Goal: Check status: Check status

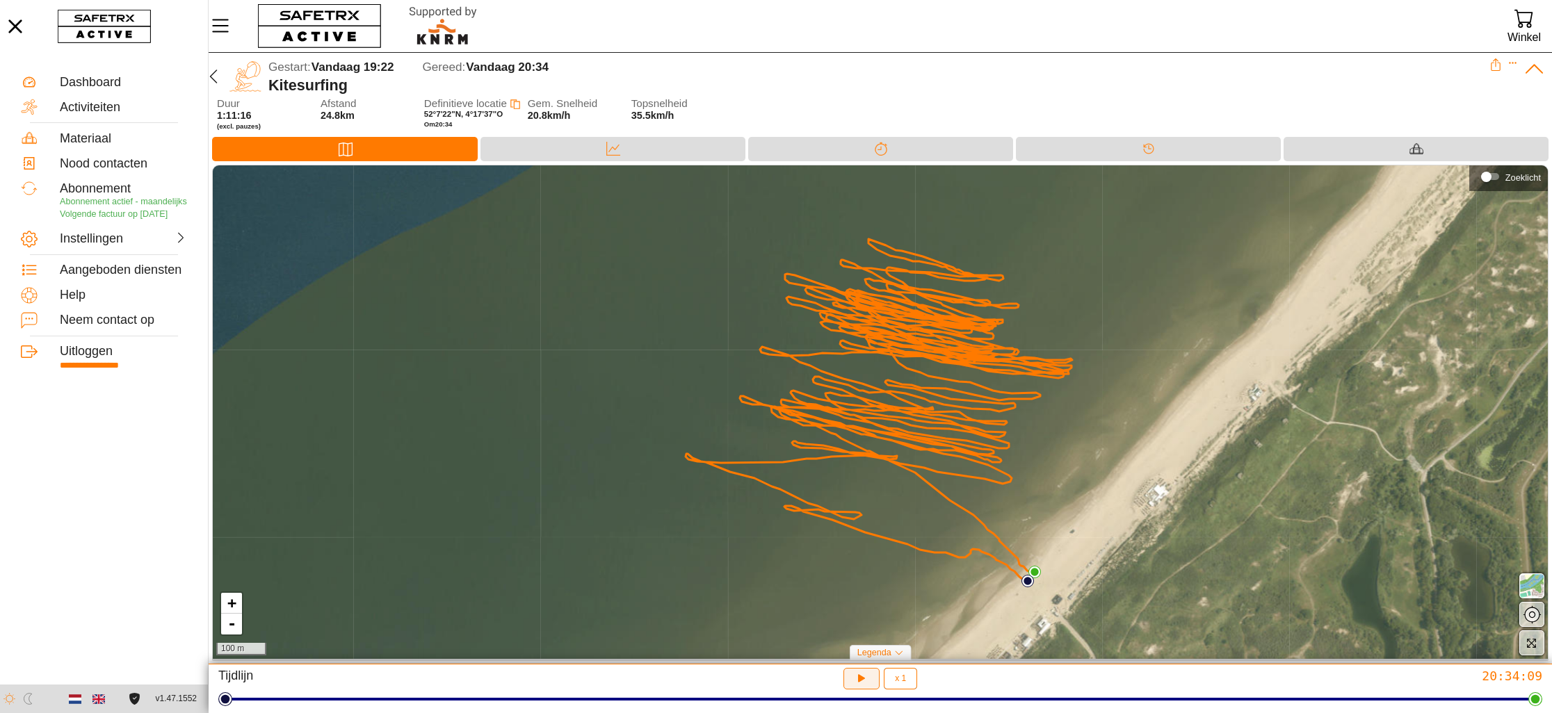
click at [860, 679] on icon "button" at bounding box center [859, 677] width 10 height 11
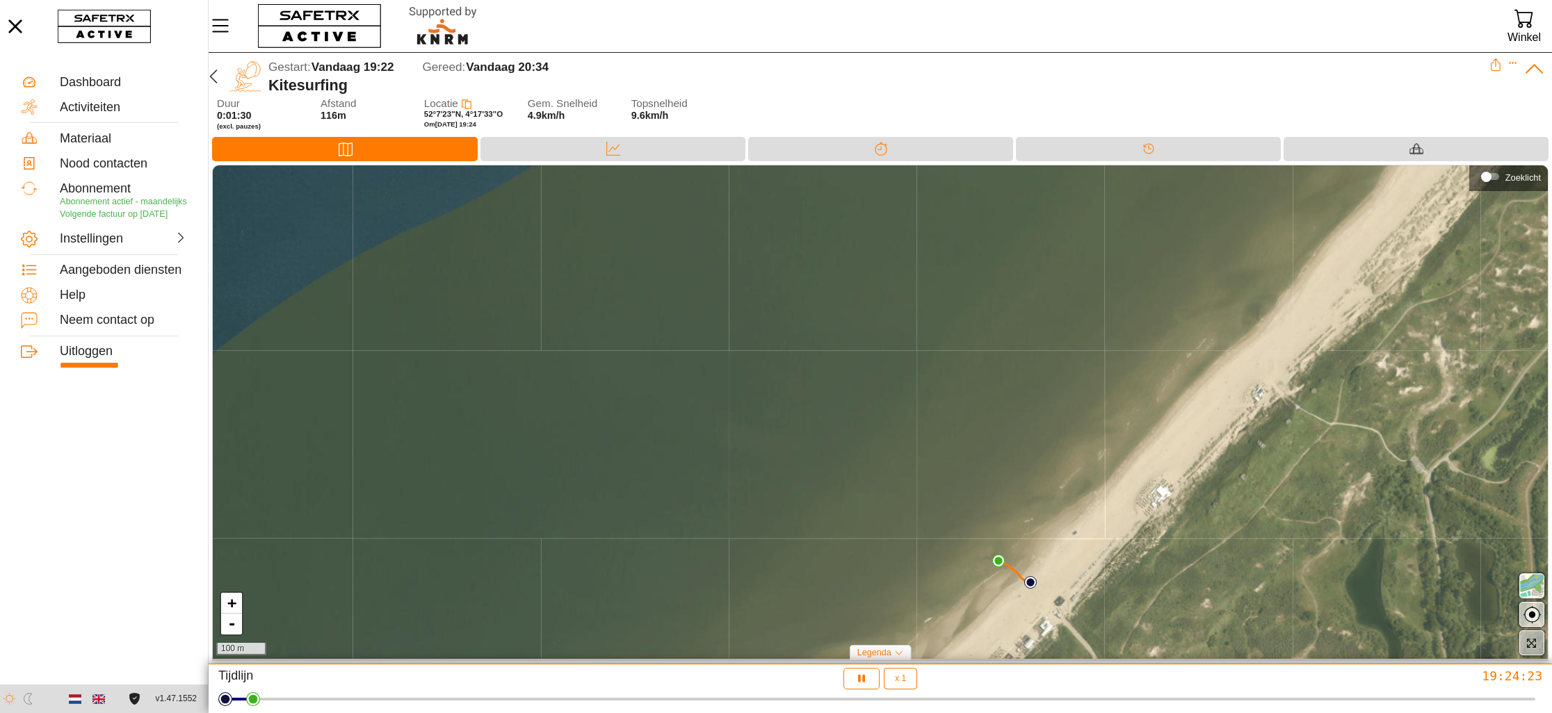
click at [1529, 639] on icon "button" at bounding box center [1531, 643] width 9 height 9
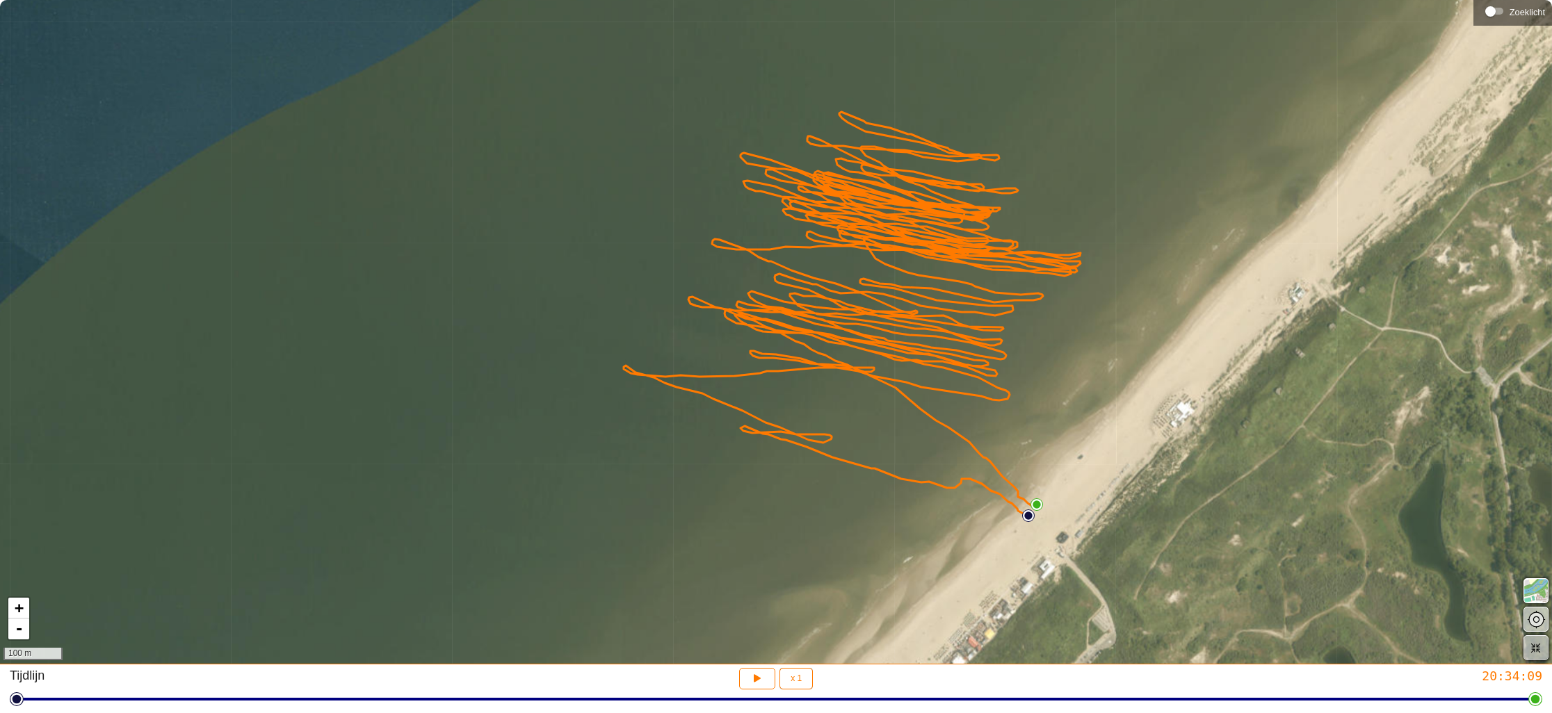
click at [1533, 646] on icon "button" at bounding box center [1536, 648] width 10 height 10
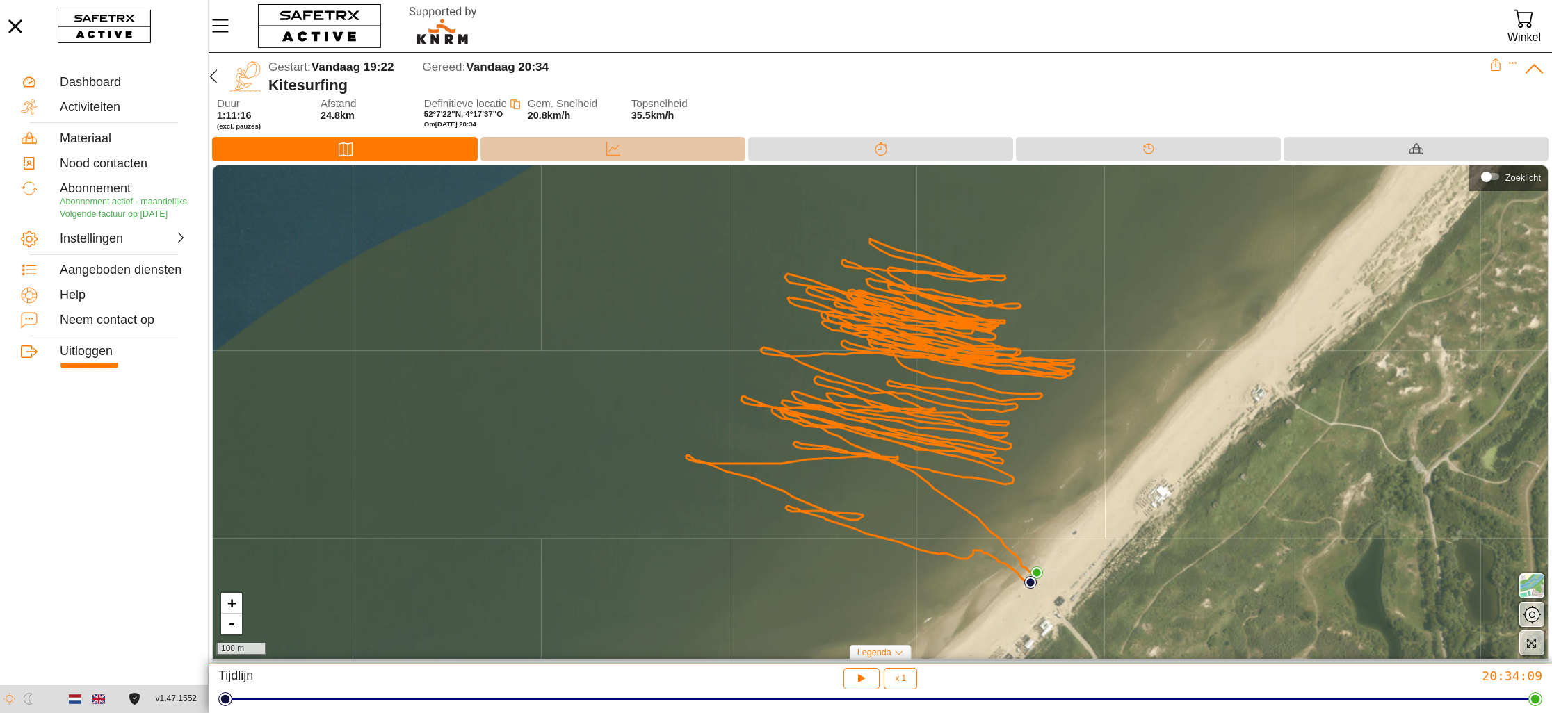
click at [596, 145] on div "Data" at bounding box center [612, 149] width 265 height 24
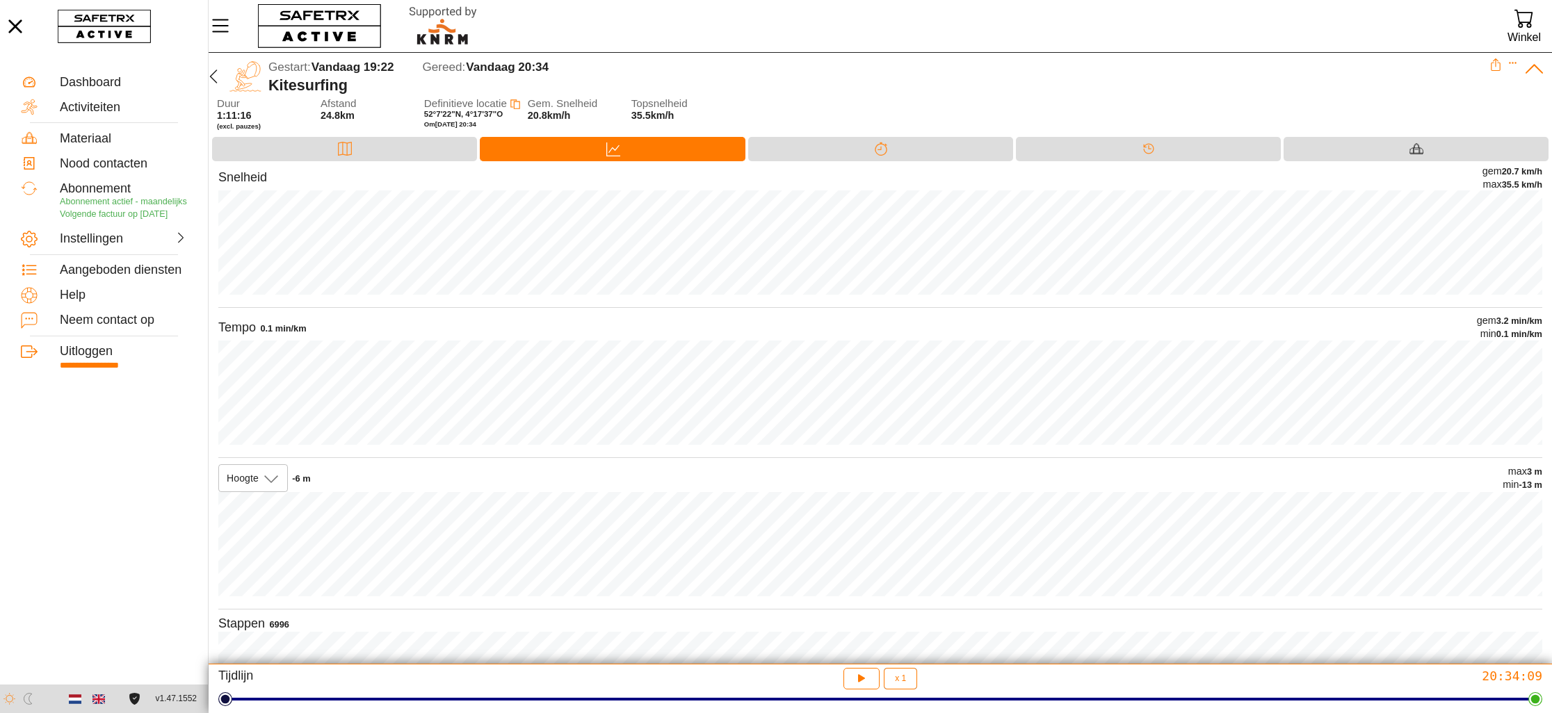
scroll to position [1, 0]
click at [297, 325] on div "2.3 min/km" at bounding box center [283, 329] width 46 height 12
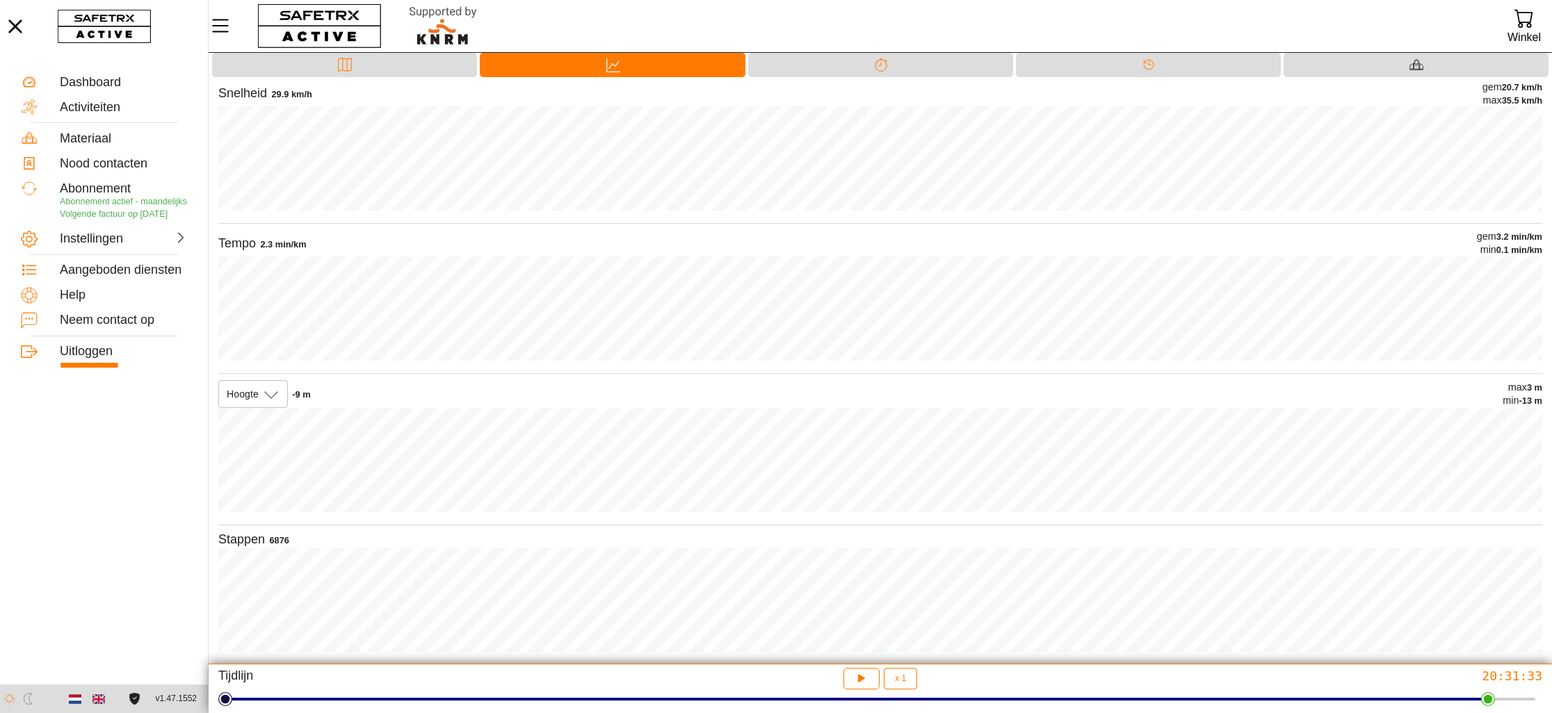
scroll to position [0, 0]
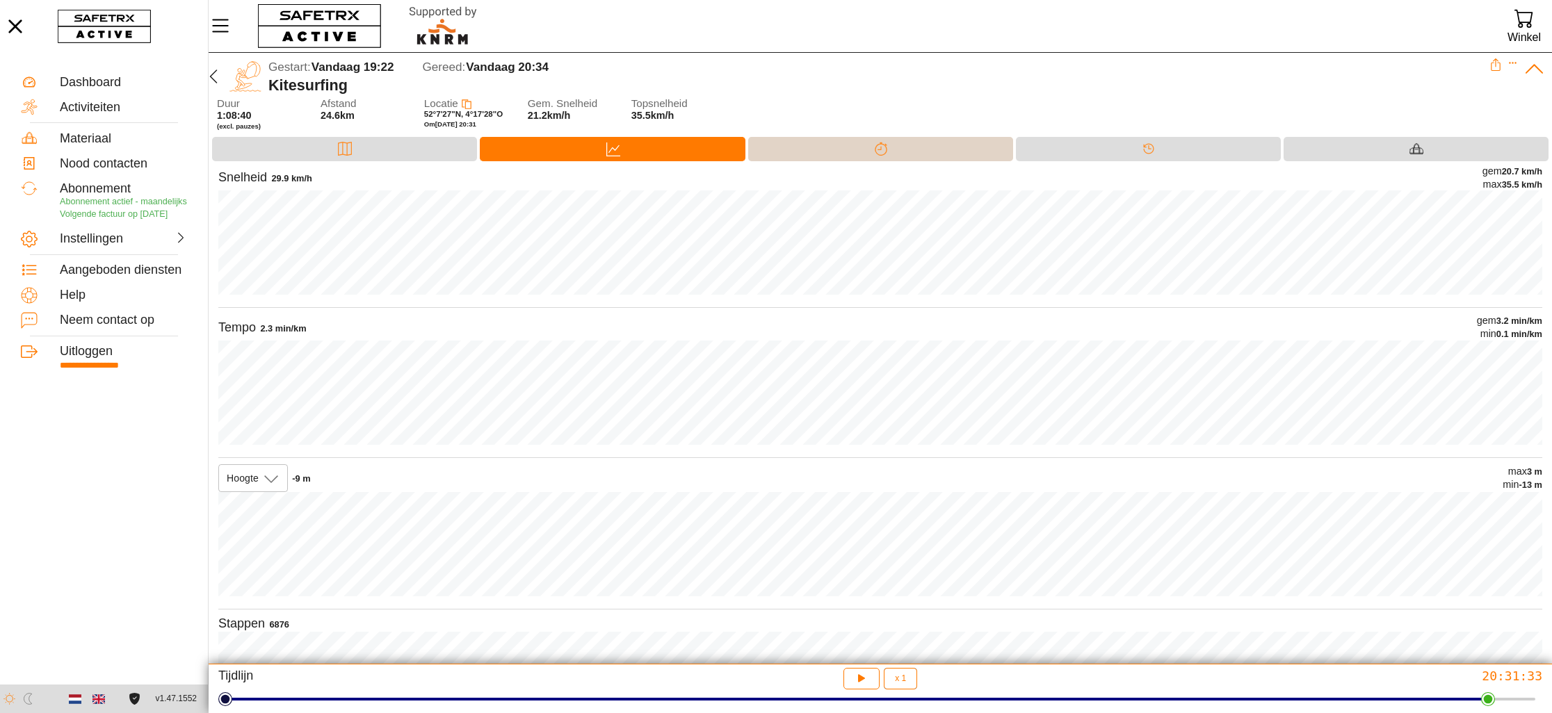
click at [907, 152] on div "Splitsen" at bounding box center [880, 149] width 265 height 24
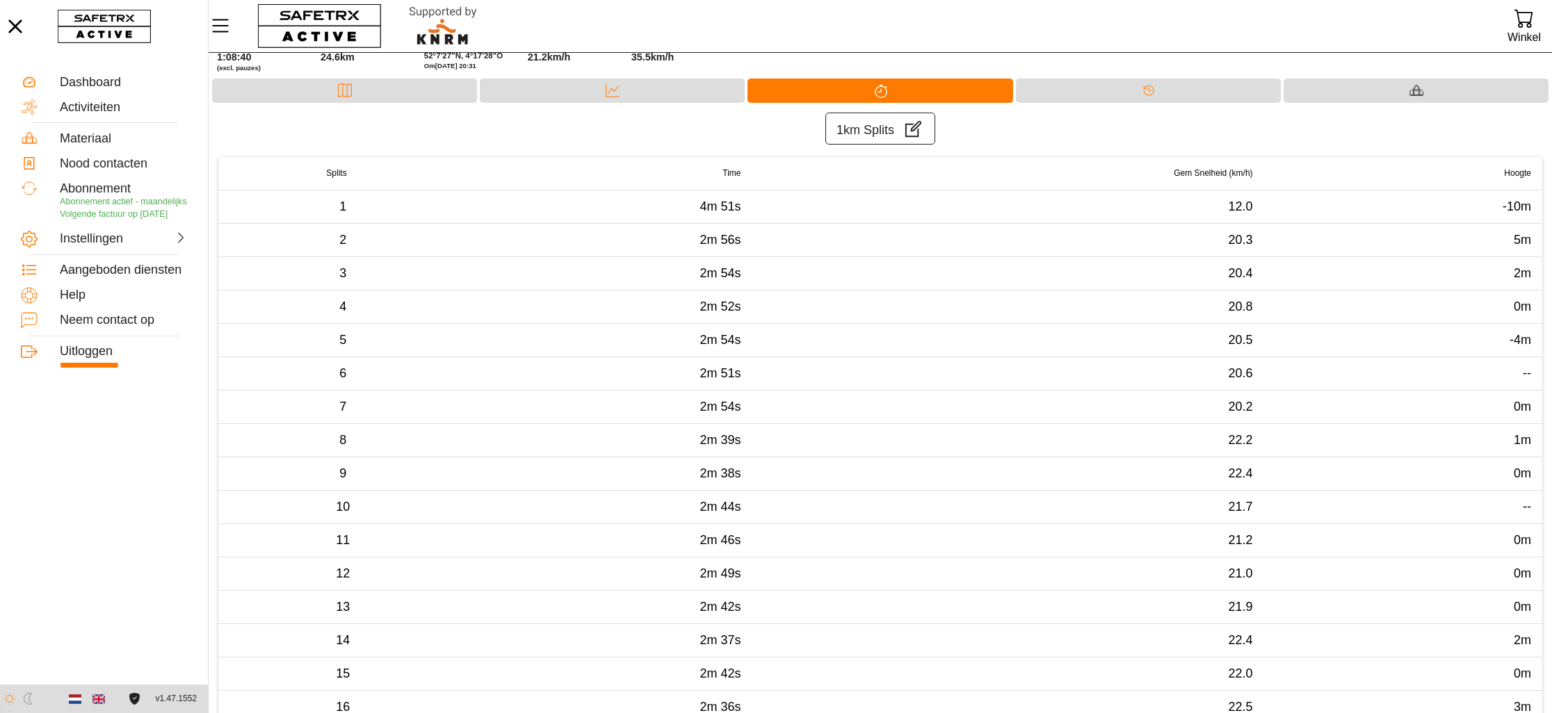
scroll to position [60, 0]
click at [1126, 91] on div "Tijdlijn" at bounding box center [1148, 89] width 265 height 24
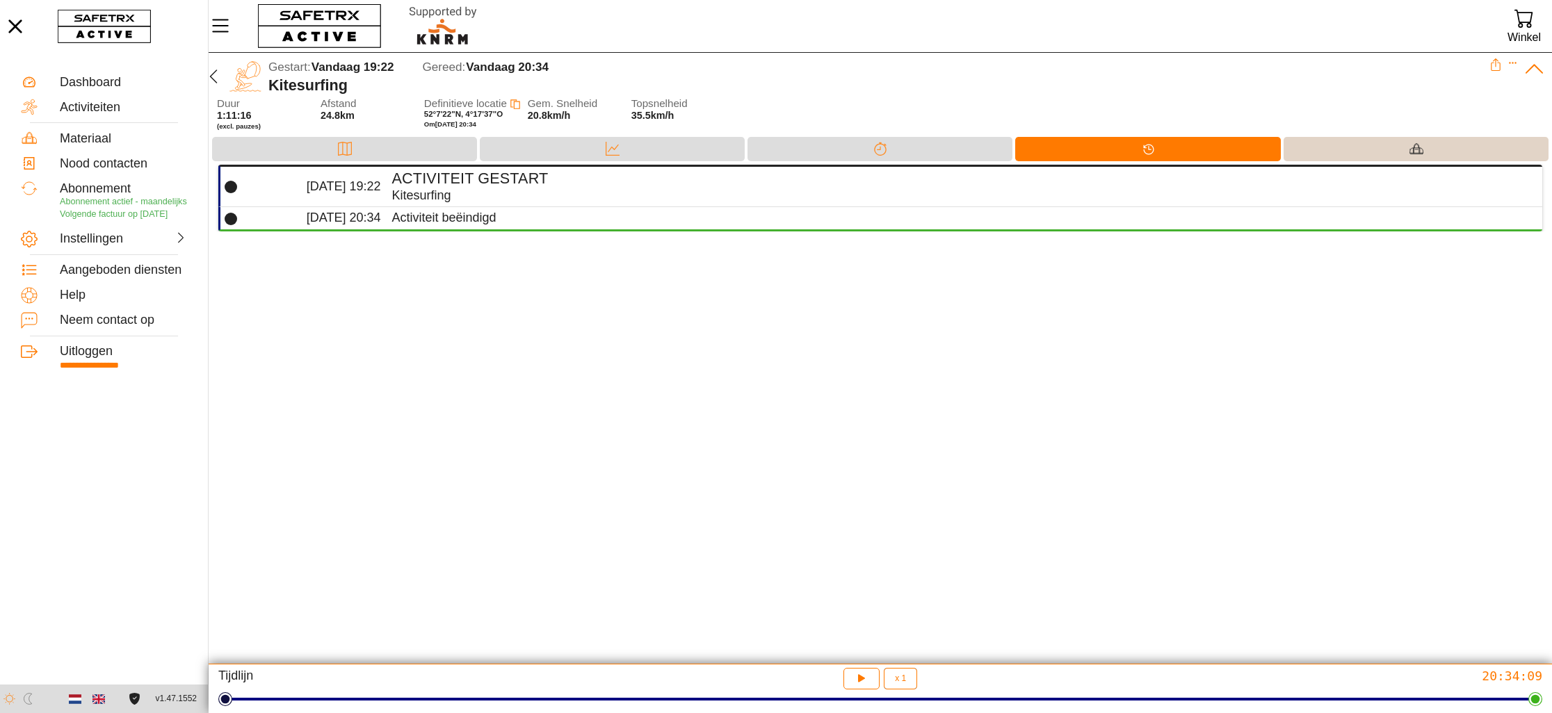
click at [1395, 149] on div "Materiaal" at bounding box center [1415, 149] width 265 height 24
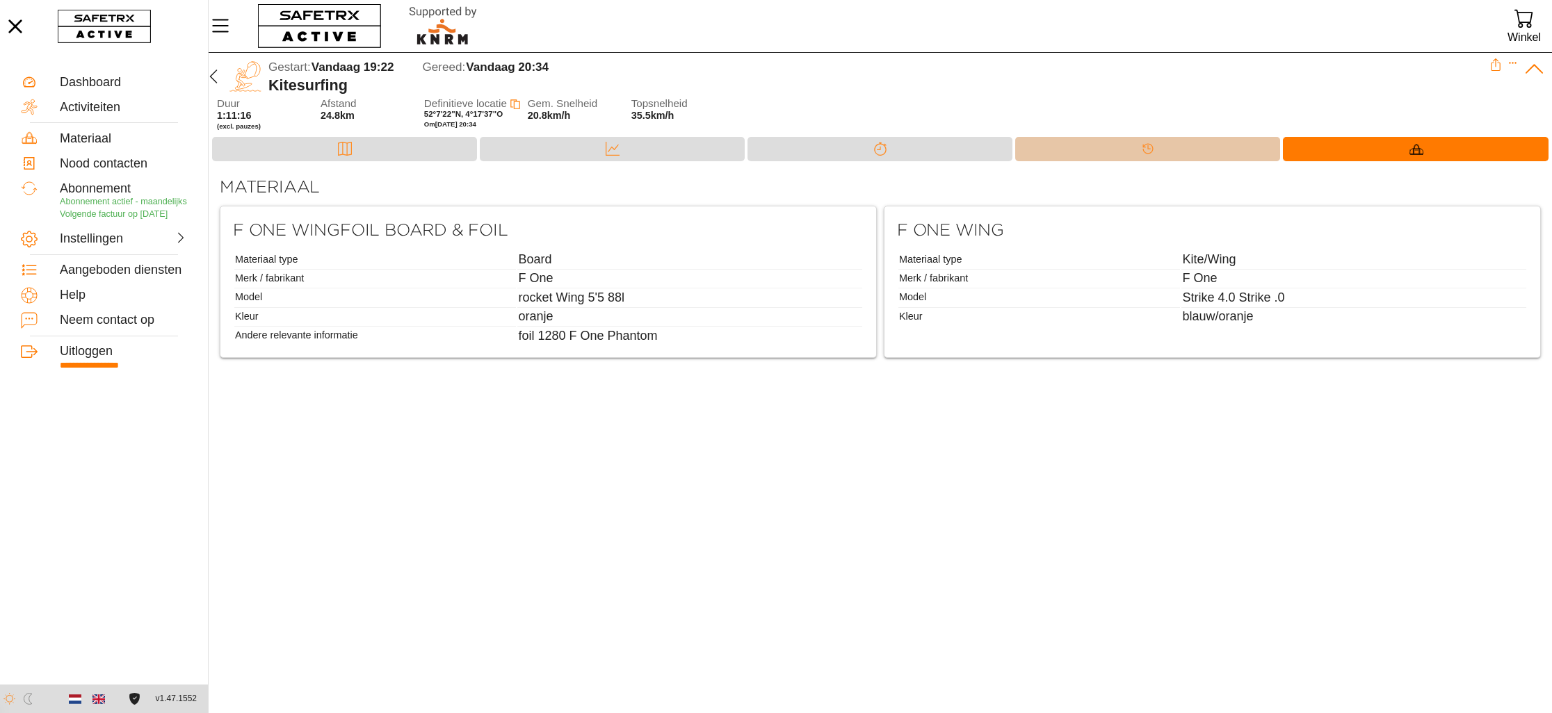
click at [1127, 153] on div "Tijdlijn" at bounding box center [1147, 149] width 265 height 24
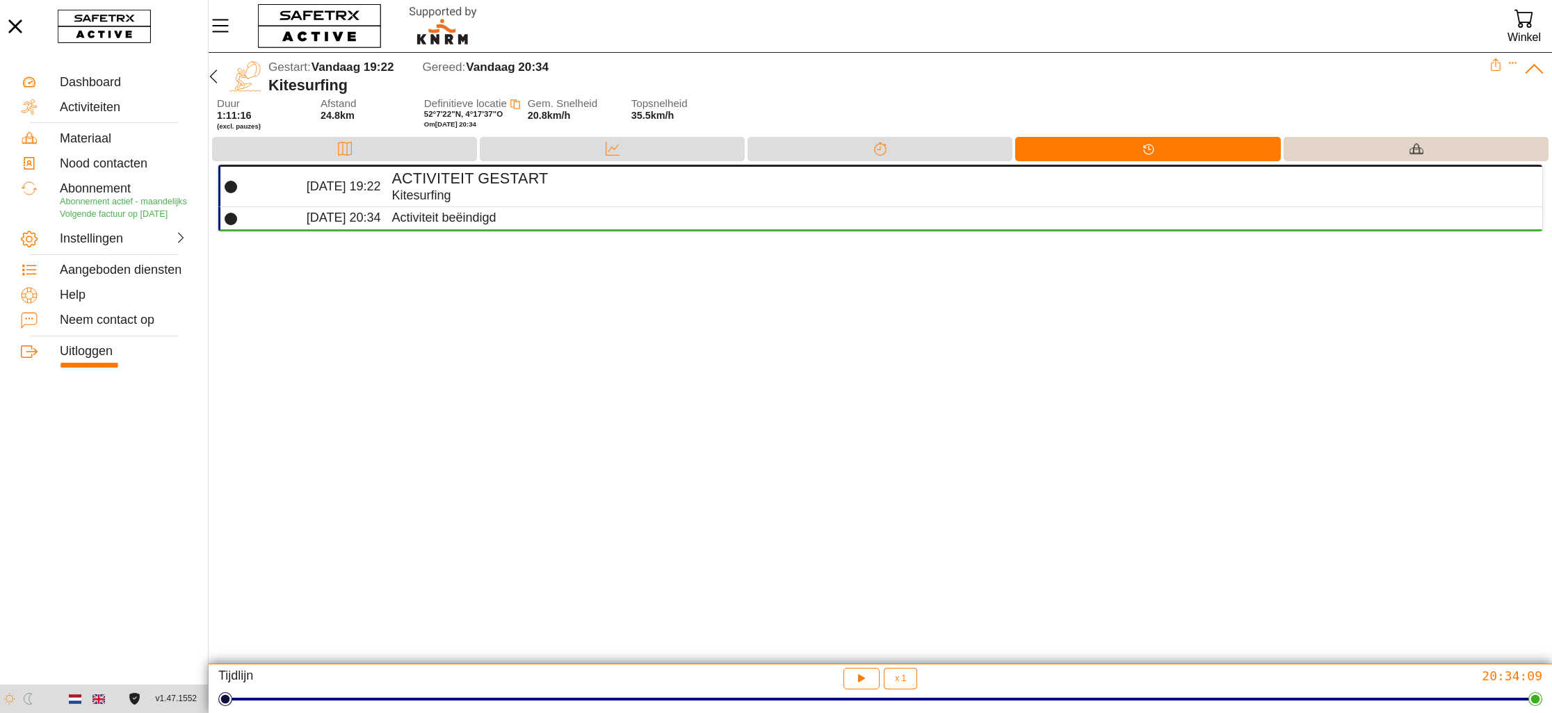
click at [1426, 151] on div "Materiaal" at bounding box center [1416, 148] width 28 height 21
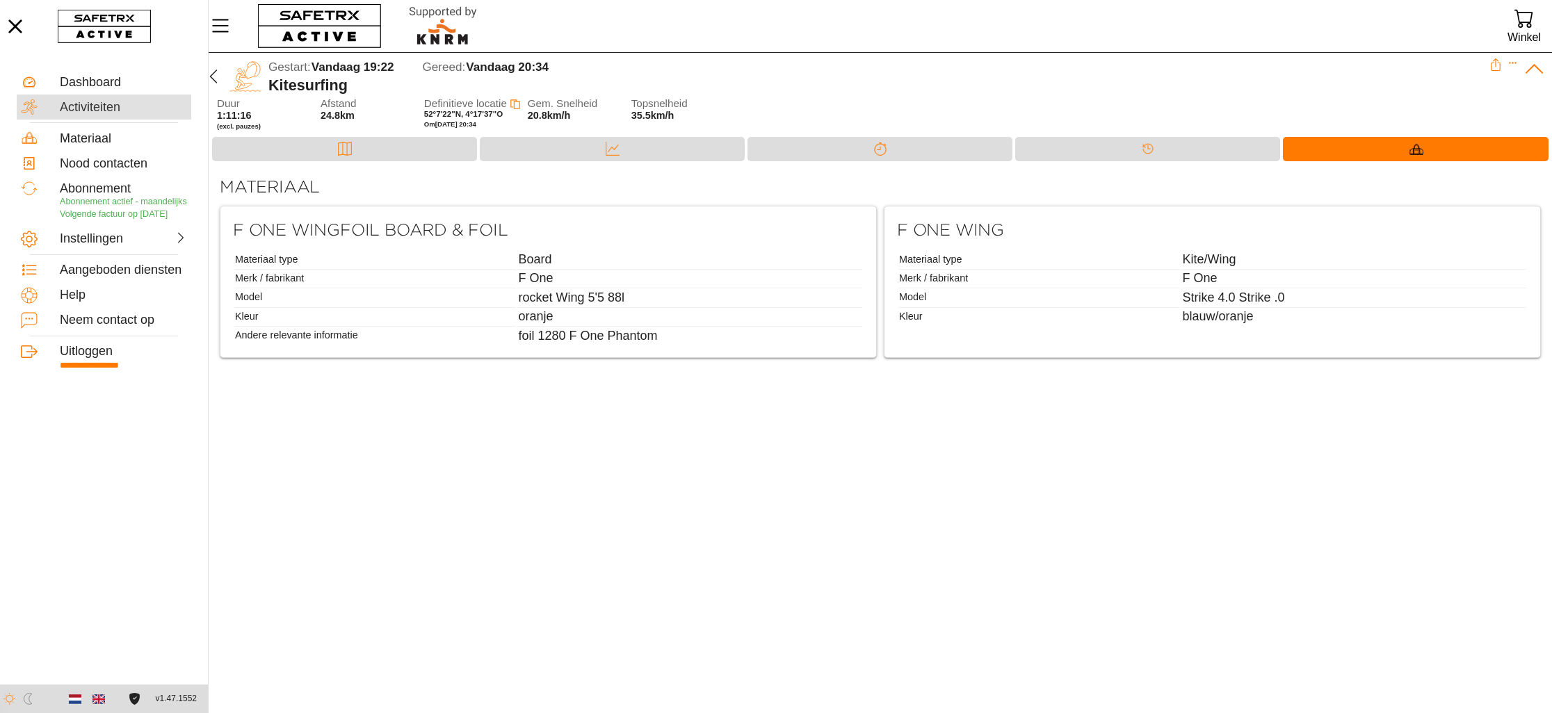
click at [83, 103] on div "Activiteiten" at bounding box center [123, 107] width 127 height 15
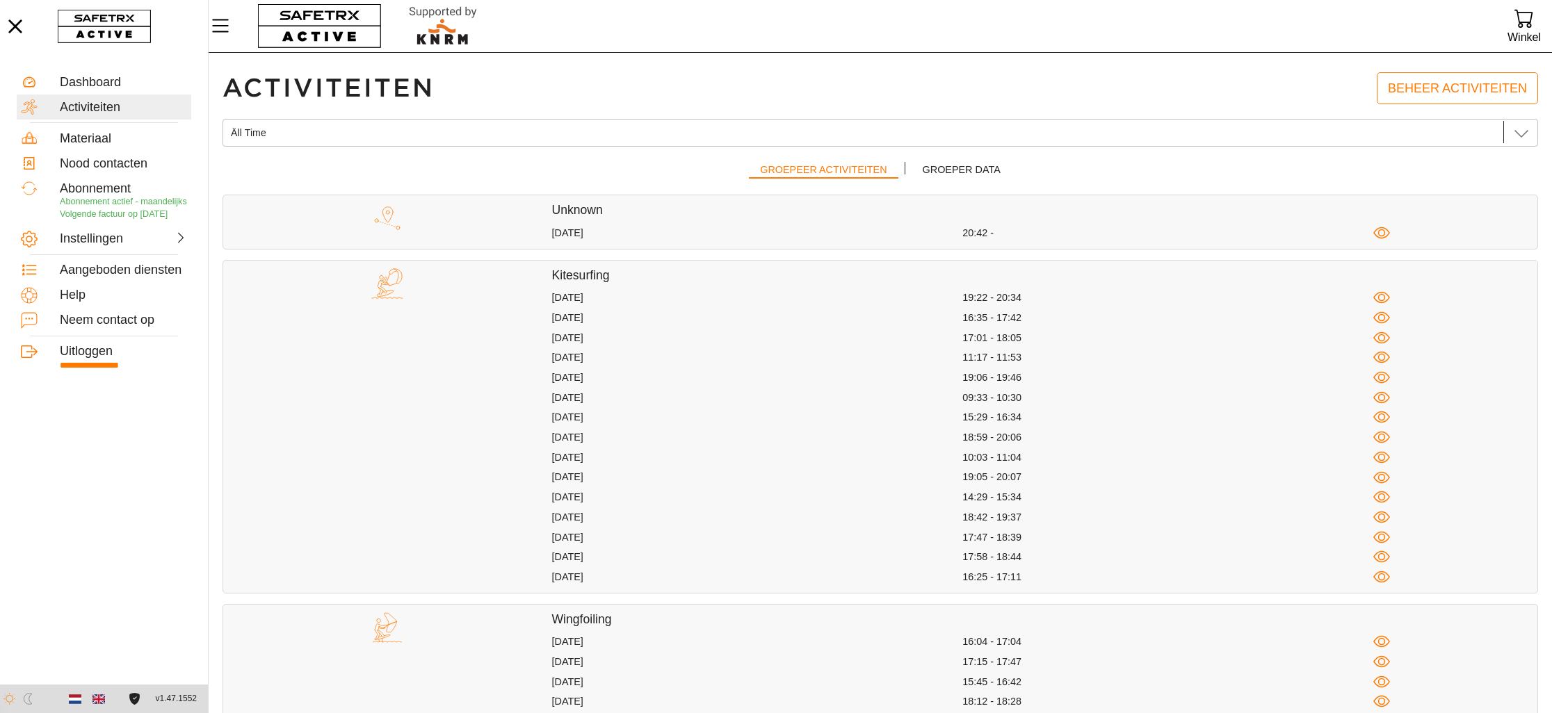
drag, startPoint x: 960, startPoint y: 378, endPoint x: 1046, endPoint y: 381, distance: 86.3
click at [1046, 381] on div "[DATE] 19:06 - 19:46" at bounding box center [1045, 377] width 986 height 17
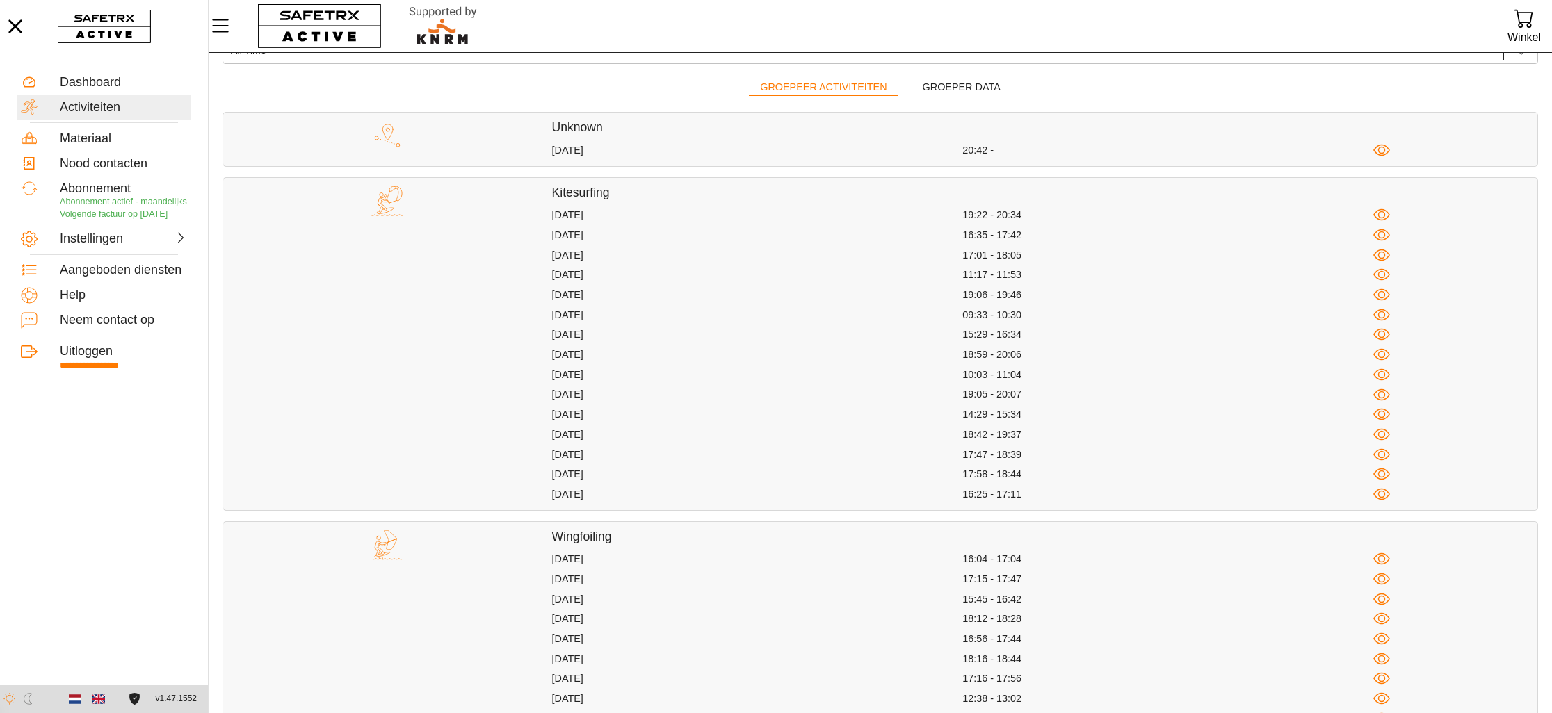
scroll to position [87, 0]
click at [1382, 555] on icon "button" at bounding box center [1381, 554] width 17 height 17
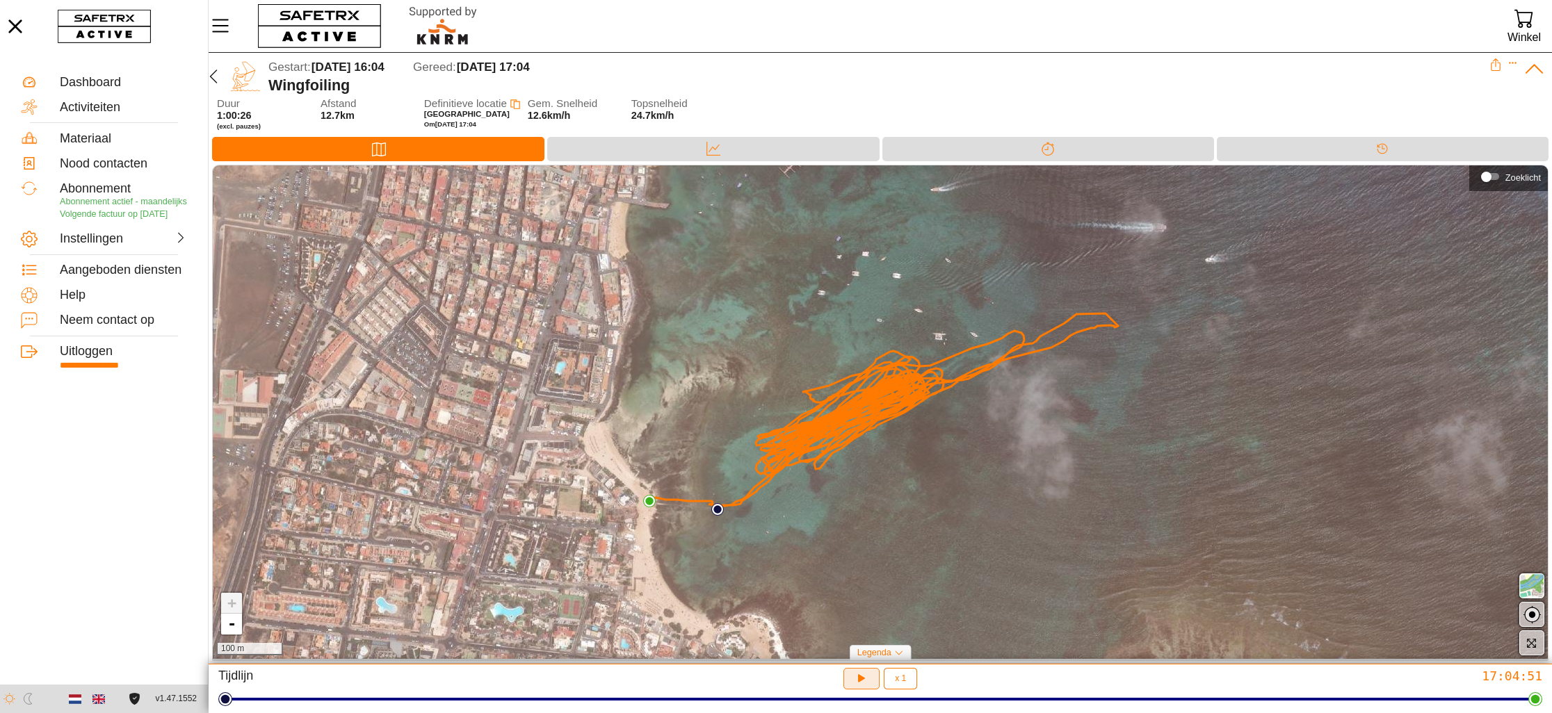
click at [865, 669] on button "button" at bounding box center [861, 679] width 37 height 22
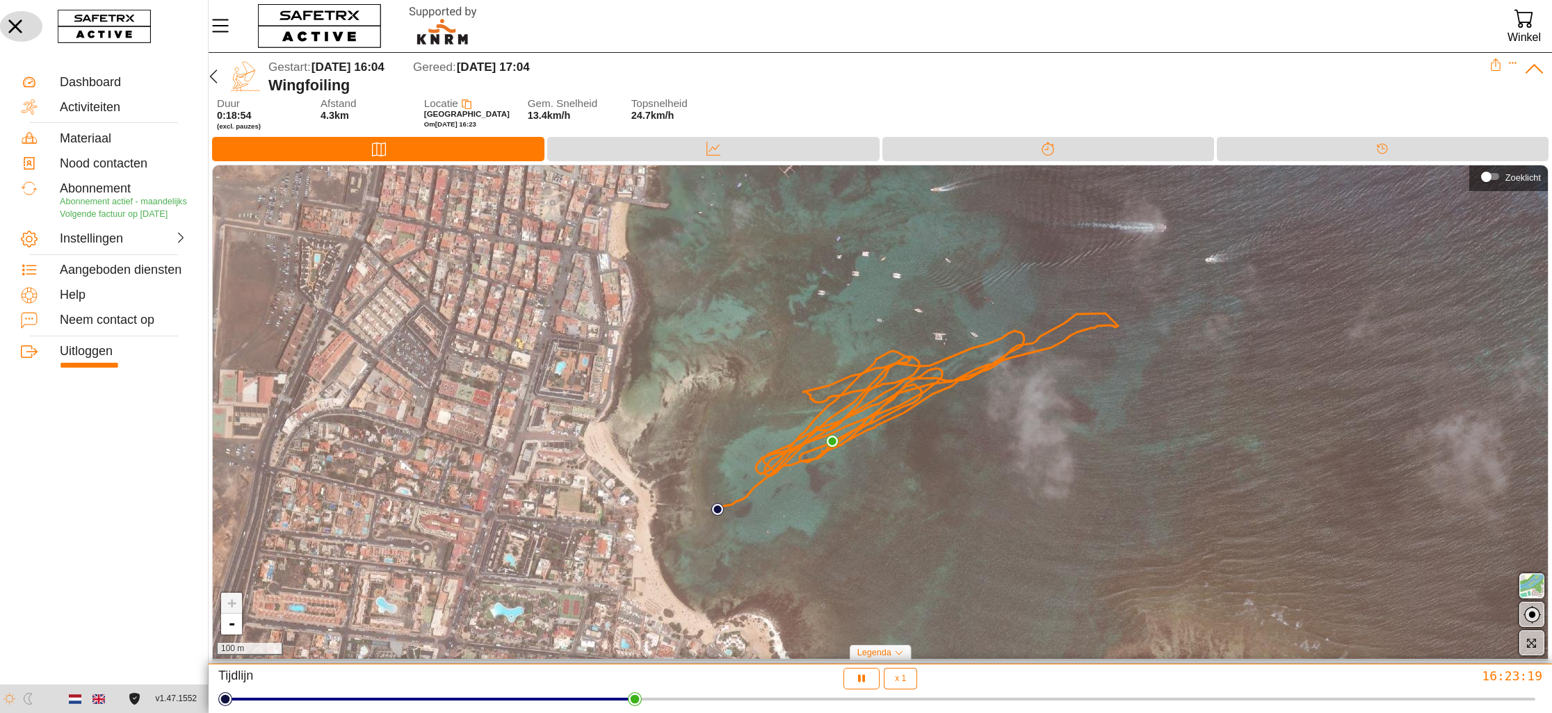
click at [13, 19] on icon "button" at bounding box center [15, 26] width 31 height 31
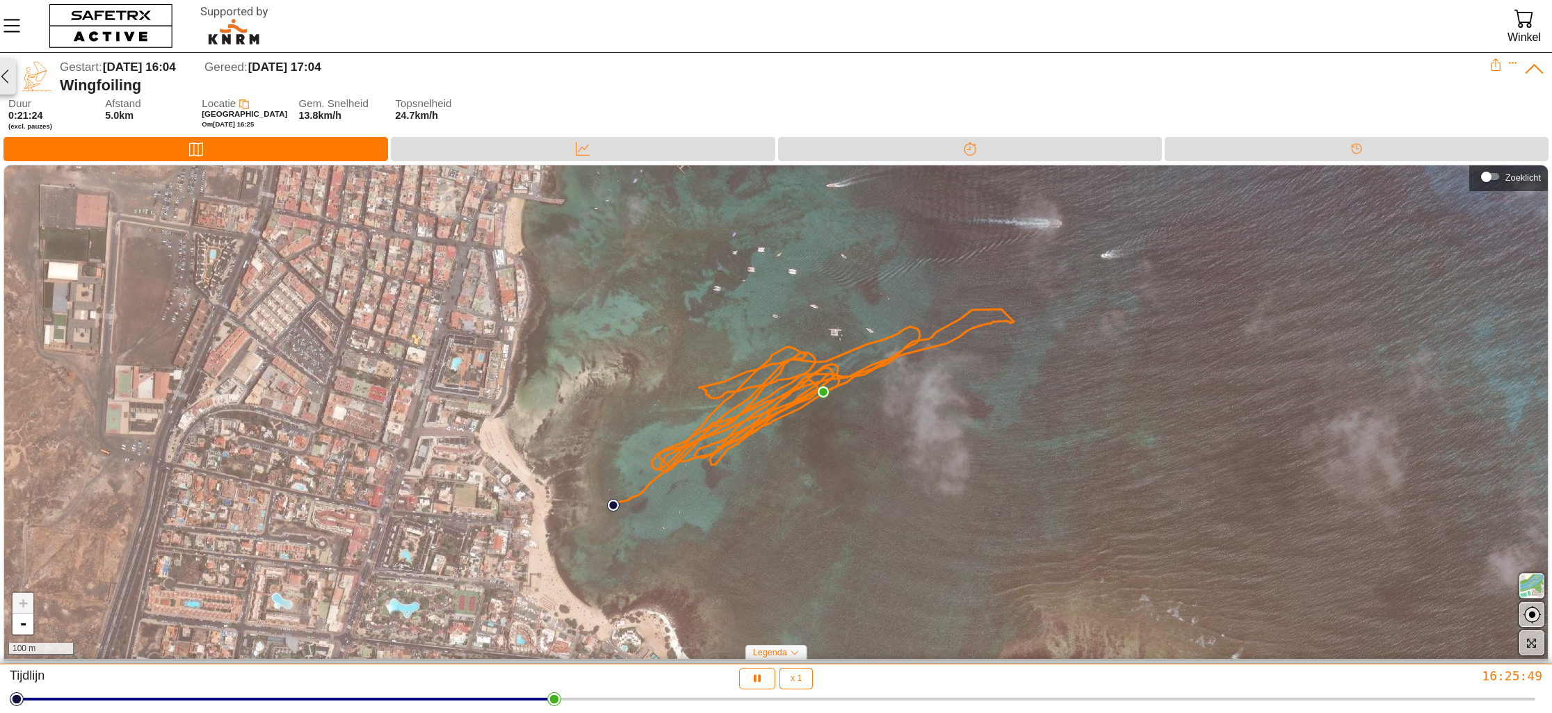
click at [6, 71] on icon "button" at bounding box center [5, 77] width 8 height 14
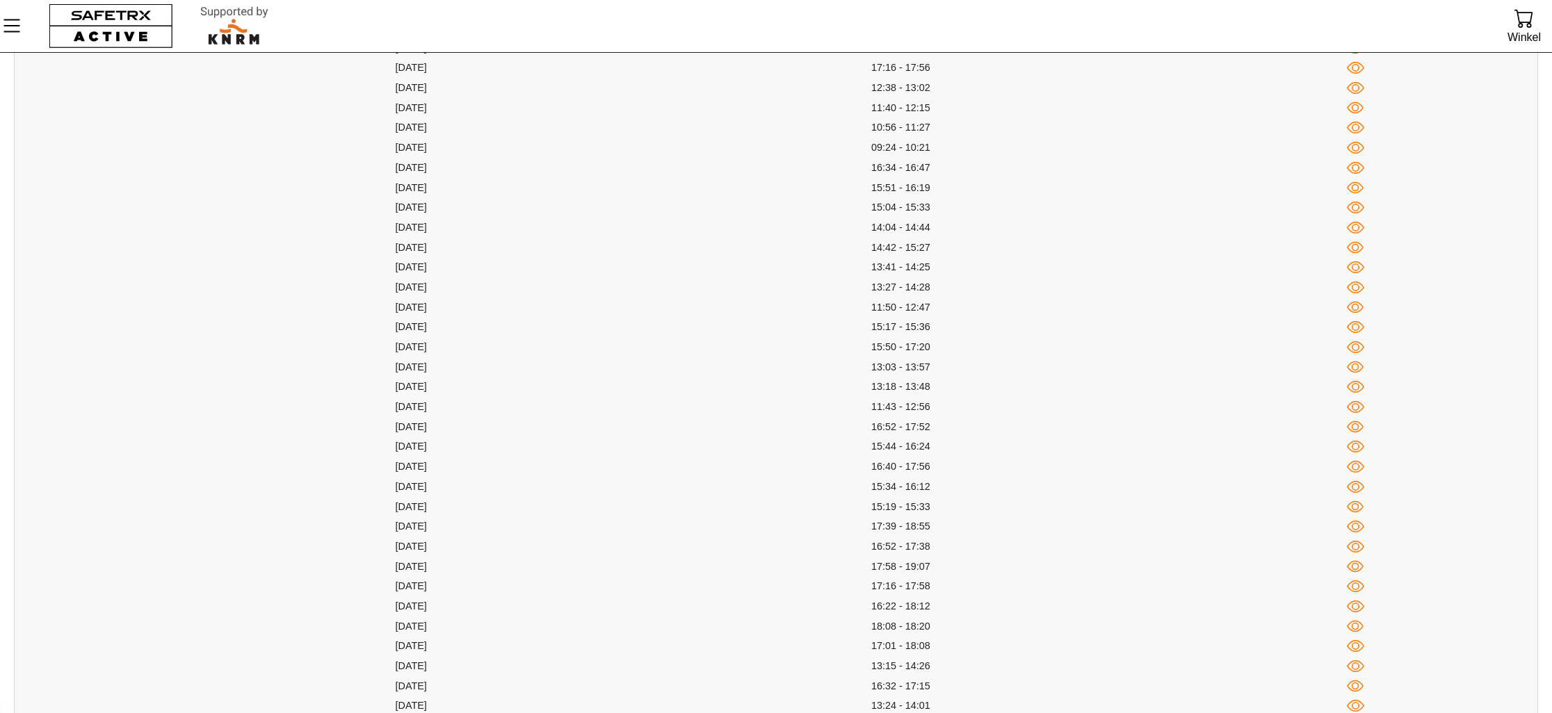
scroll to position [690, 0]
click at [1355, 168] on icon "button" at bounding box center [1355, 171] width 17 height 17
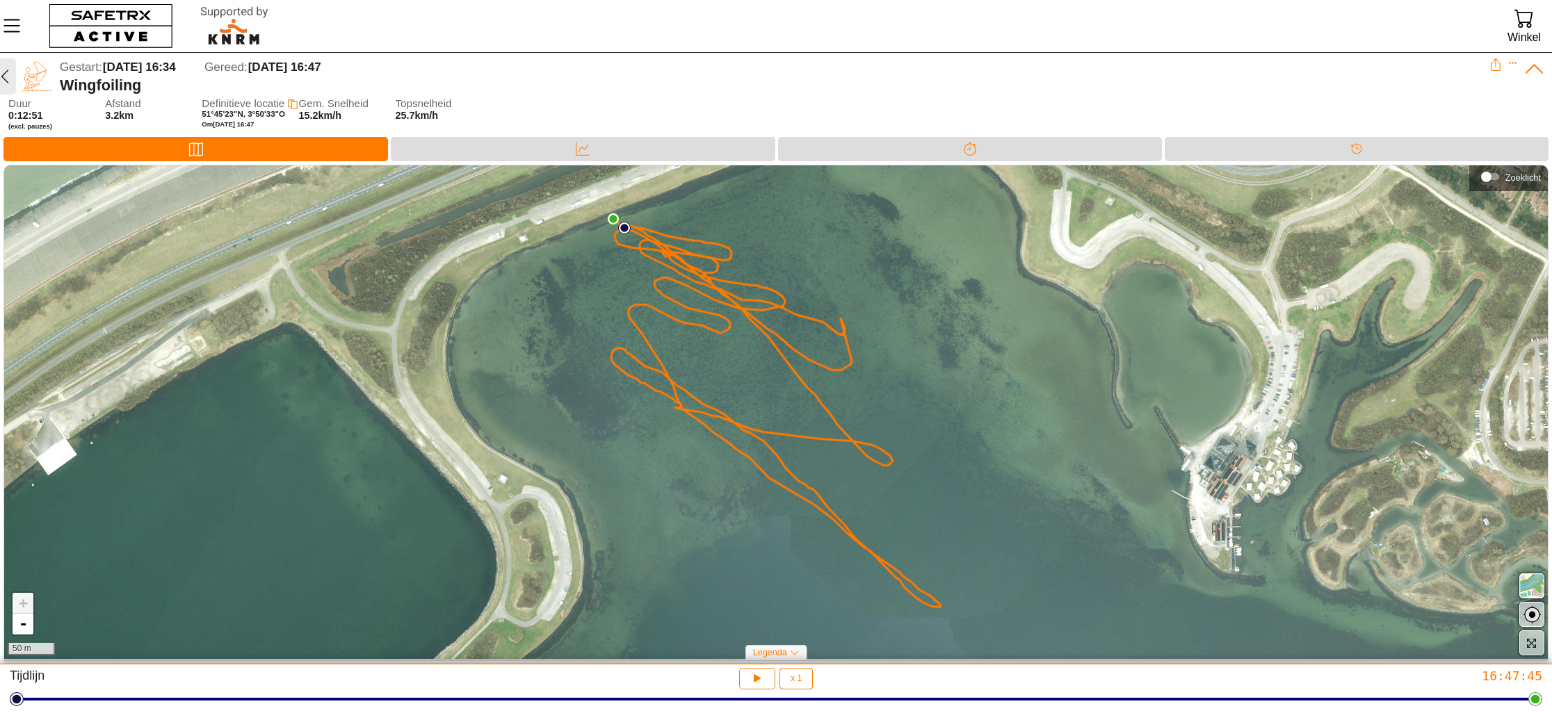
click at [8, 78] on icon "button" at bounding box center [5, 76] width 17 height 17
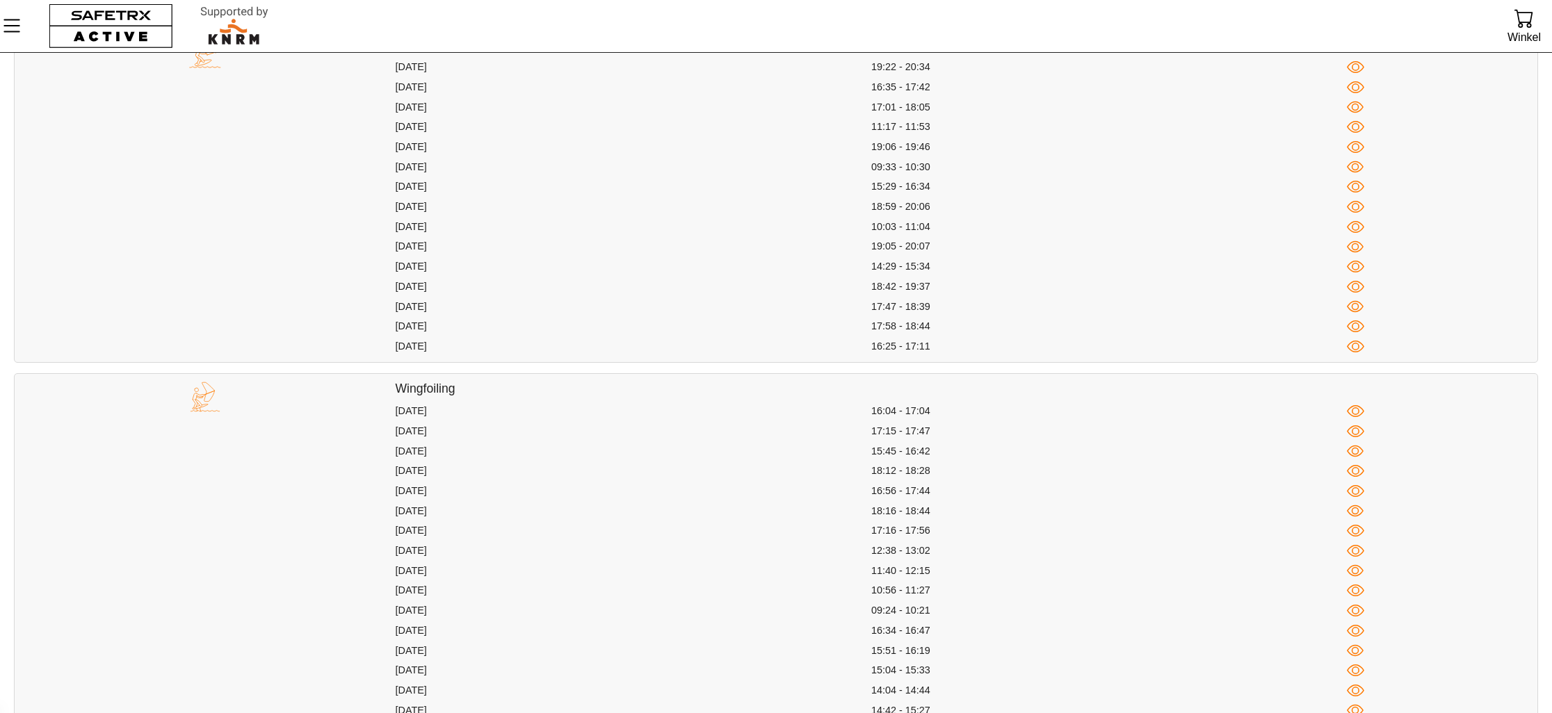
scroll to position [232, 0]
click at [1357, 549] on icon "button" at bounding box center [1355, 549] width 17 height 17
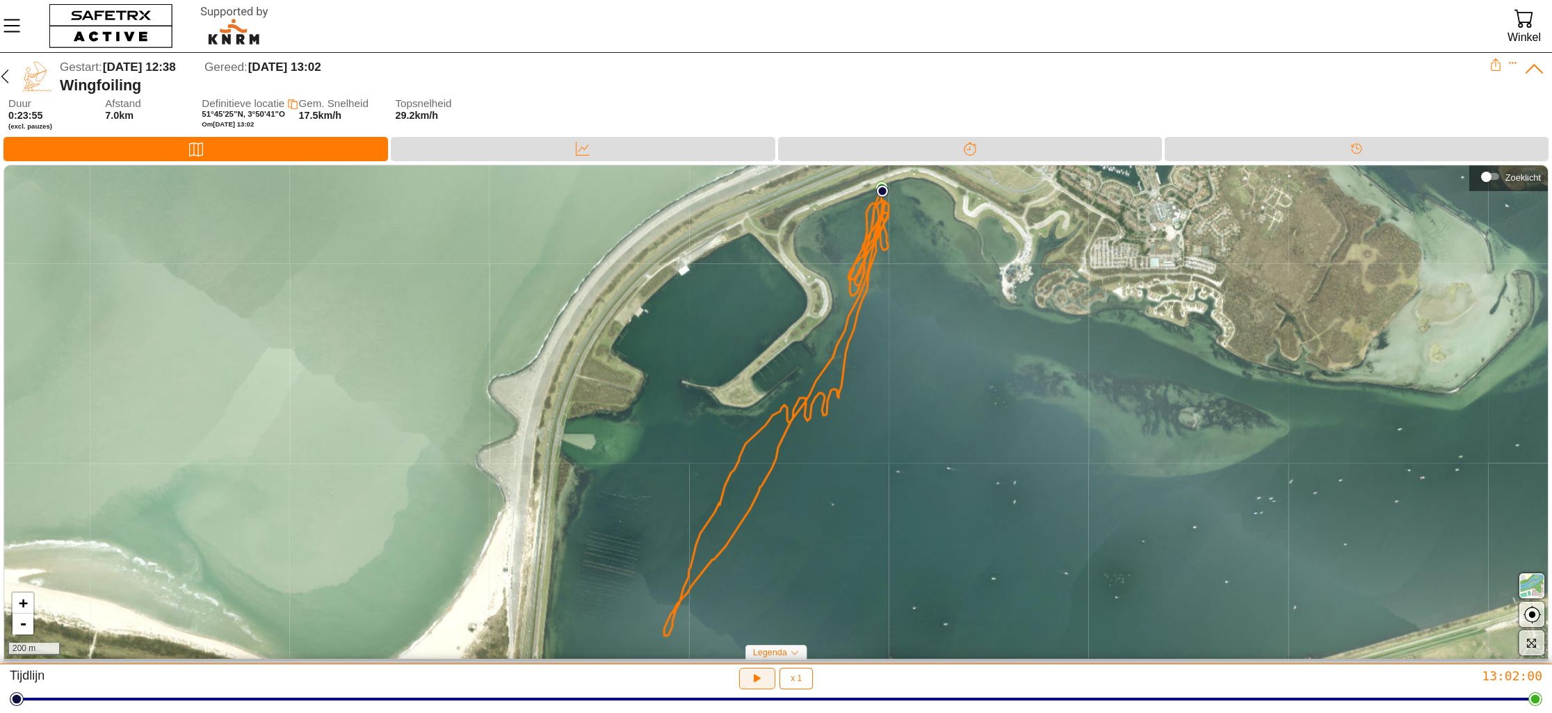
click at [761, 675] on icon "button" at bounding box center [757, 679] width 15 height 15
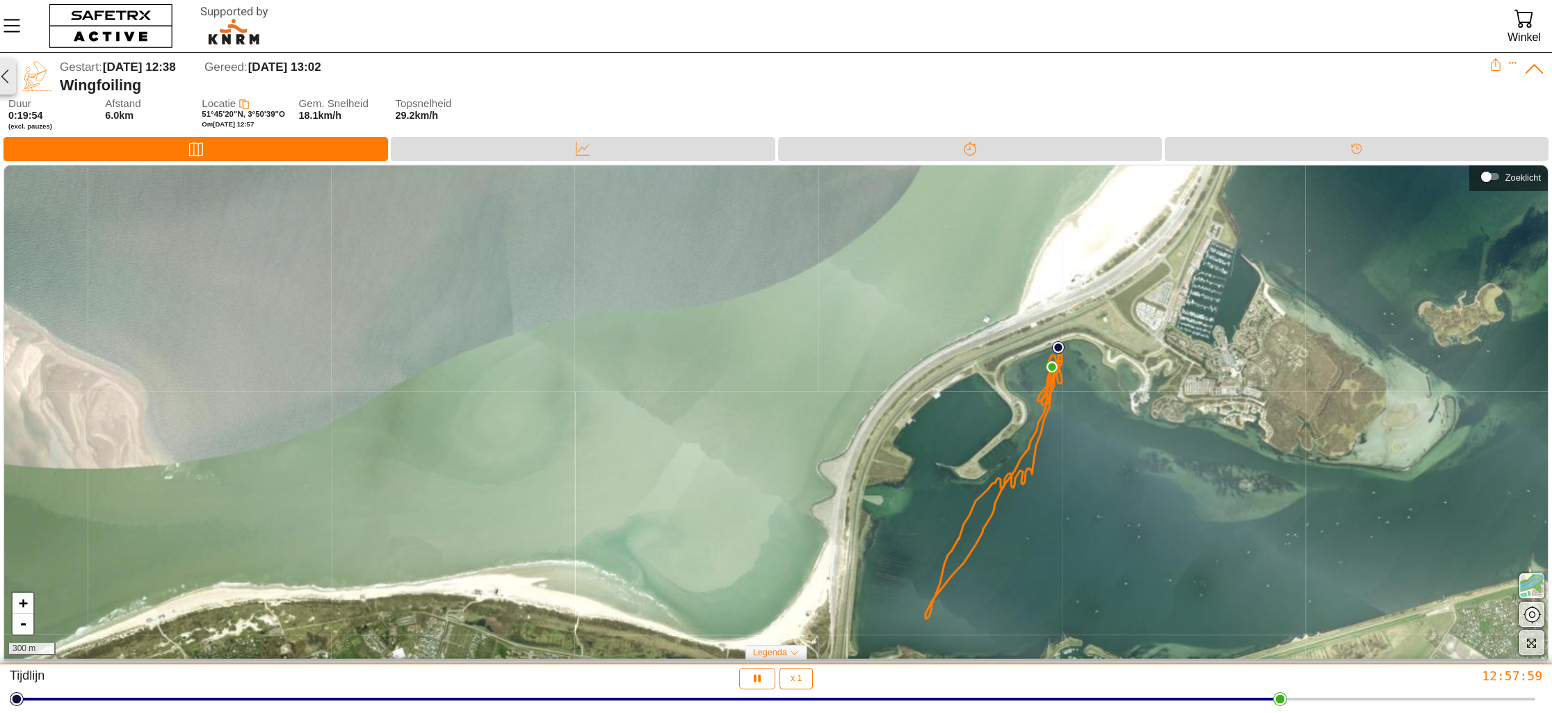
click at [9, 83] on icon "button" at bounding box center [5, 76] width 17 height 17
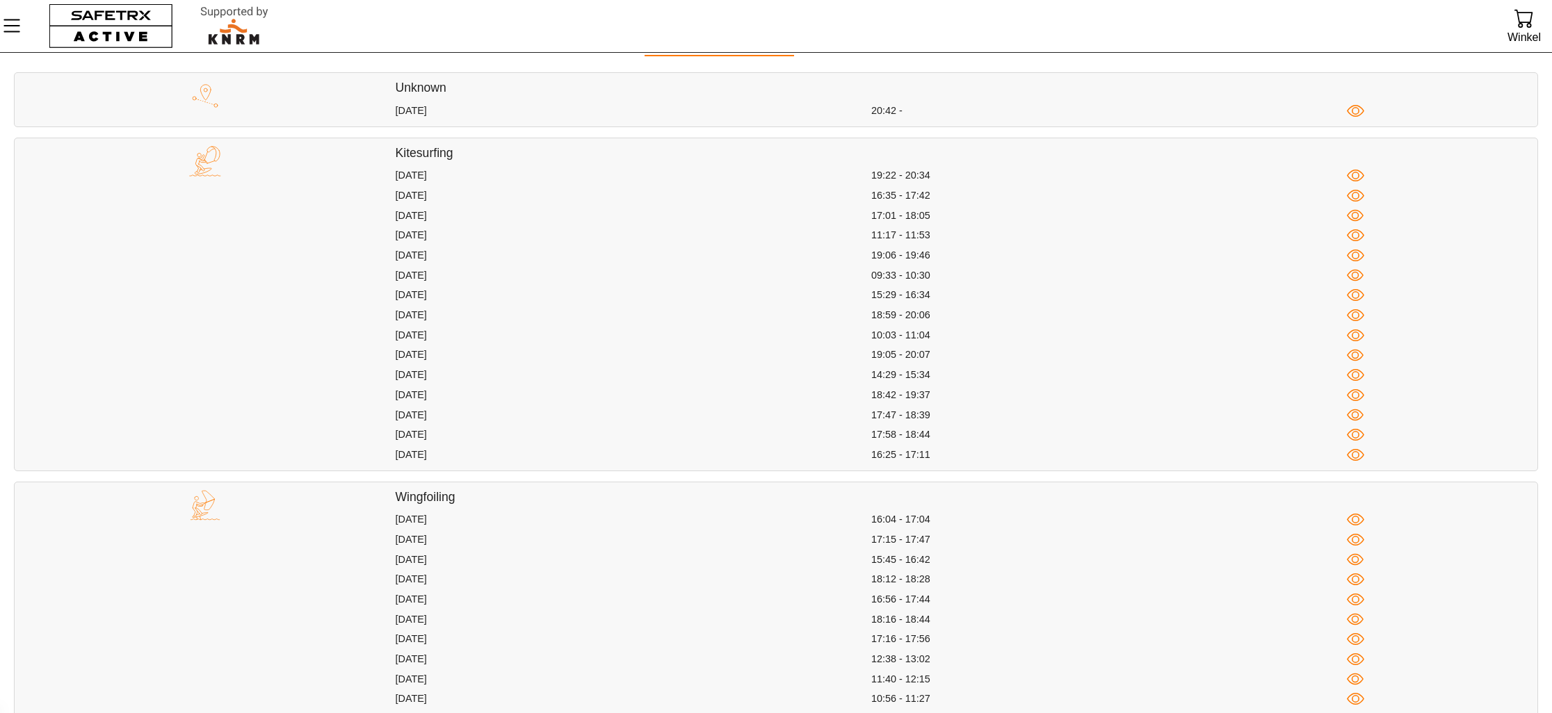
scroll to position [132, 0]
click at [1357, 527] on icon "button" at bounding box center [1356, 530] width 8 height 8
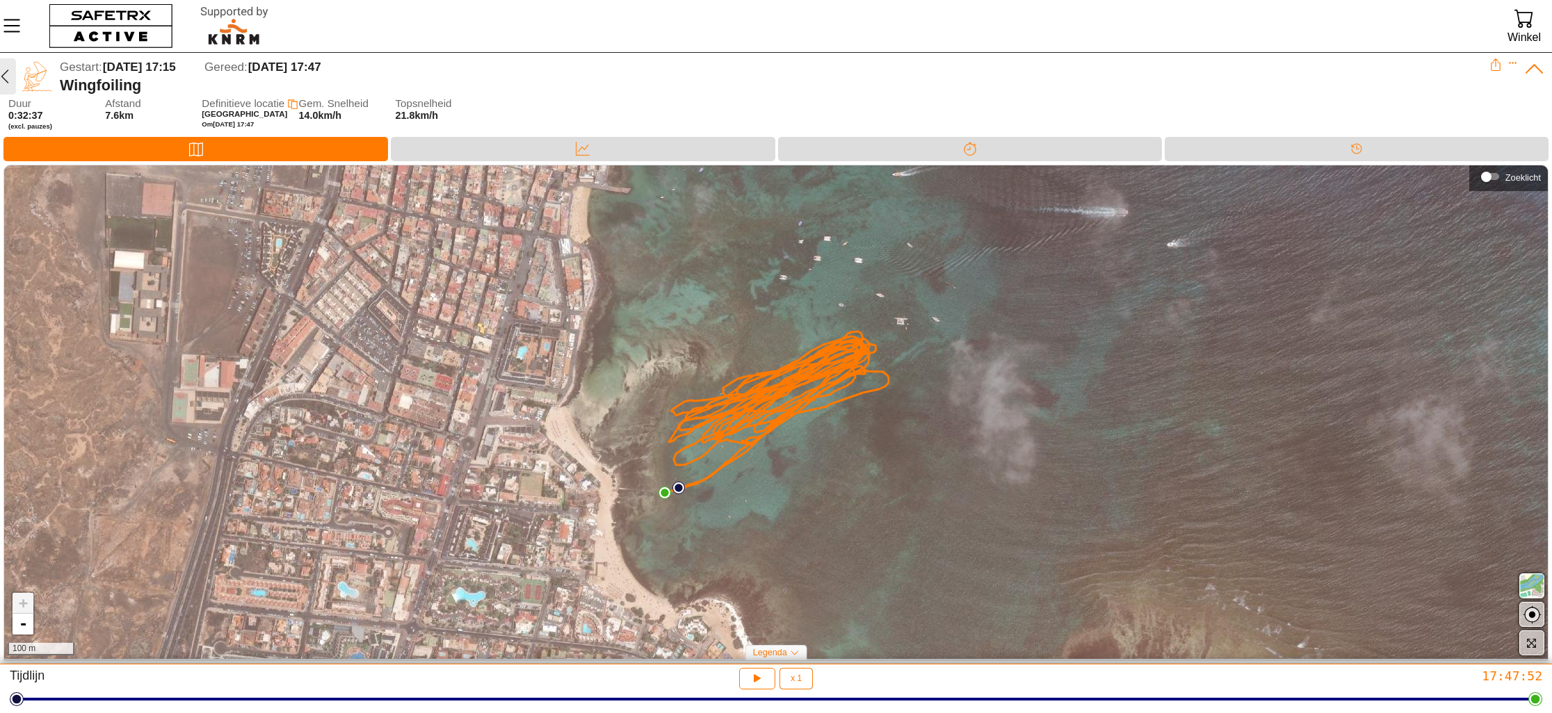
click at [9, 71] on icon "button" at bounding box center [5, 76] width 17 height 17
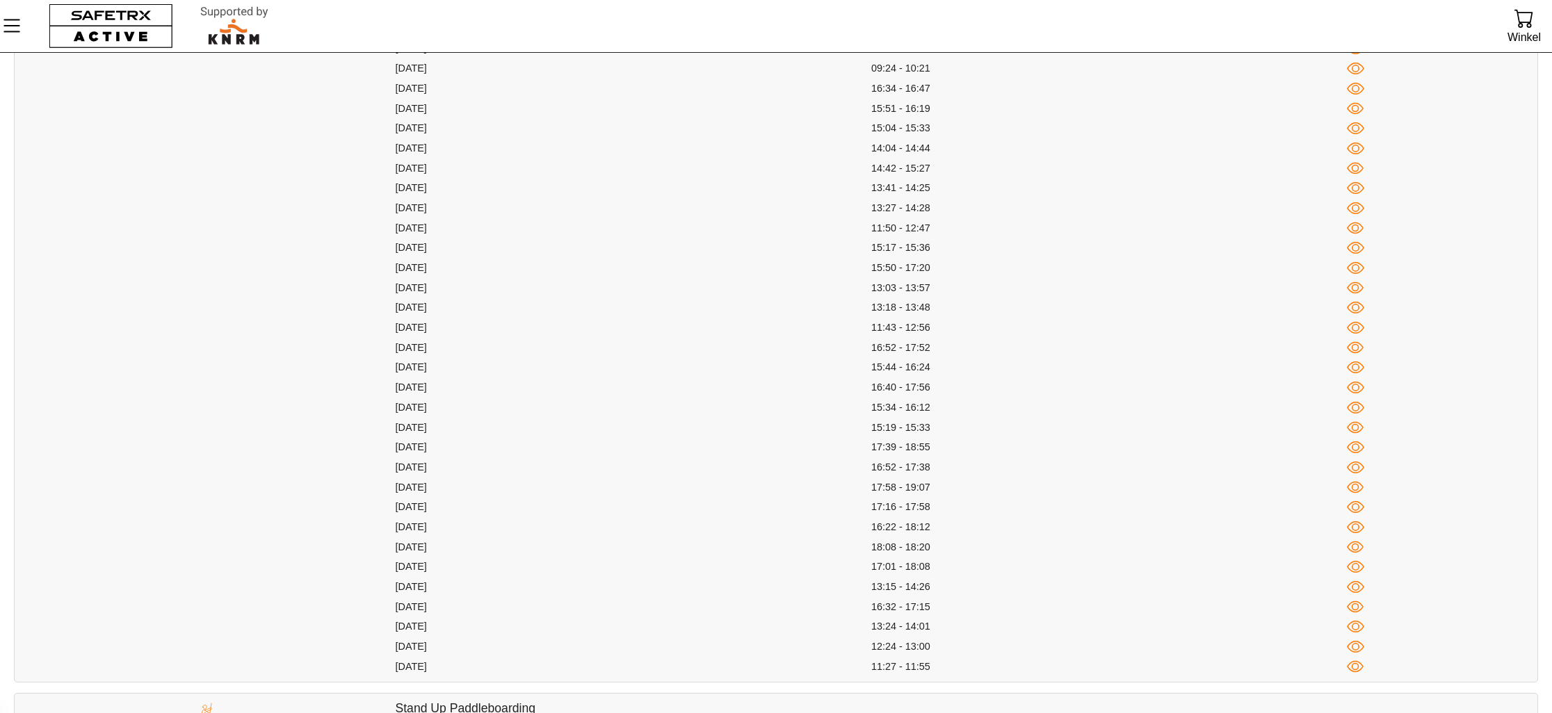
scroll to position [872, 0]
click at [1356, 630] on icon "button" at bounding box center [1355, 632] width 17 height 17
